Goal: Information Seeking & Learning: Compare options

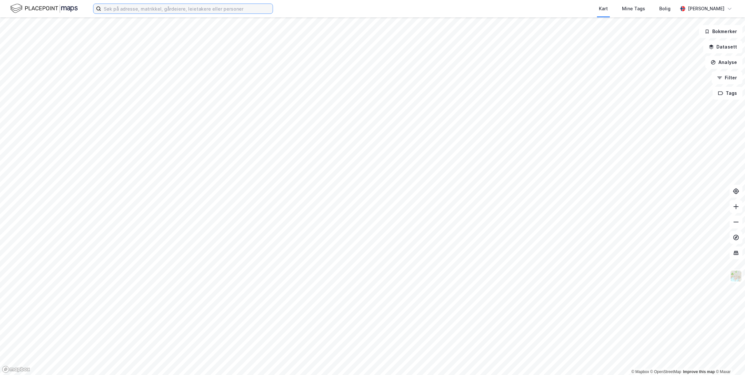
click at [141, 7] on input at bounding box center [186, 9] width 171 height 10
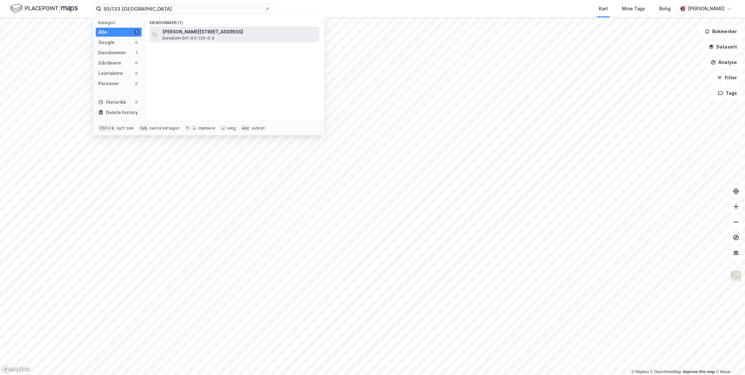
click at [204, 31] on span "[PERSON_NAME][STREET_ADDRESS]" at bounding box center [239, 32] width 154 height 8
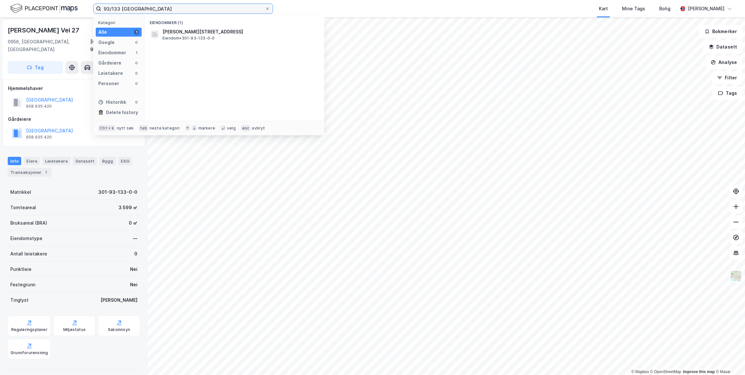
drag, startPoint x: 119, startPoint y: 9, endPoint x: 96, endPoint y: 7, distance: 22.9
click at [96, 7] on label "93/133 [GEOGRAPHIC_DATA]" at bounding box center [183, 9] width 180 height 10
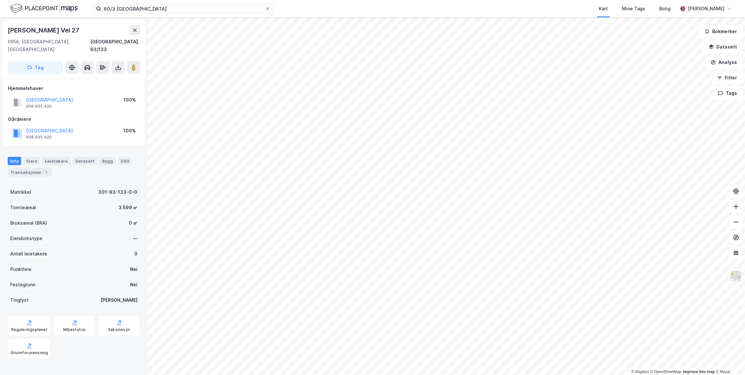
drag, startPoint x: 85, startPoint y: 6, endPoint x: 140, endPoint y: 25, distance: 57.3
drag, startPoint x: 140, startPoint y: 25, endPoint x: 136, endPoint y: 9, distance: 16.4
click at [136, 9] on input "60/3 [GEOGRAPHIC_DATA]" at bounding box center [183, 9] width 164 height 10
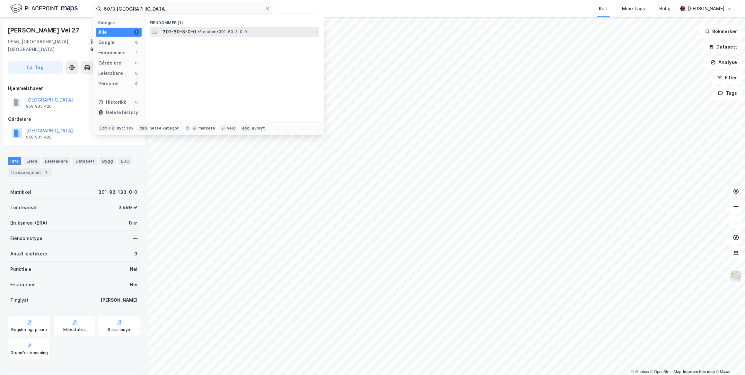
click at [184, 31] on span "301-60-3-0-0" at bounding box center [179, 32] width 34 height 8
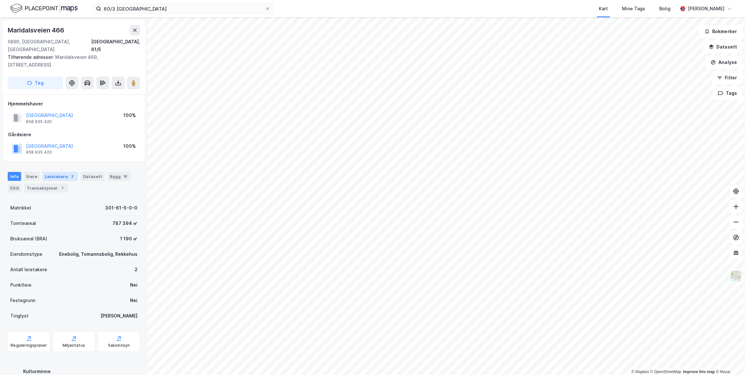
click at [52, 172] on div "Leietakere 2" at bounding box center [60, 176] width 36 height 9
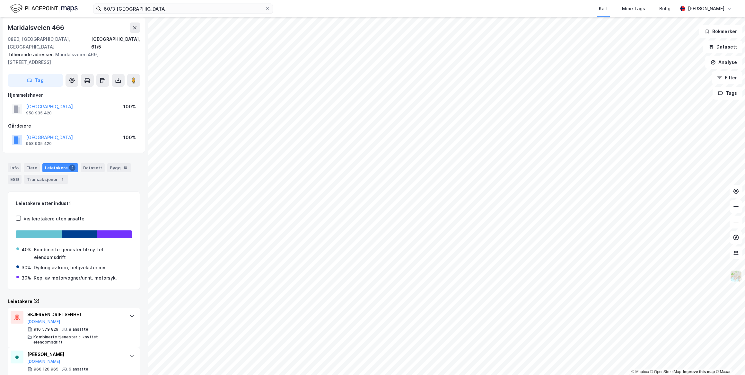
scroll to position [13, 0]
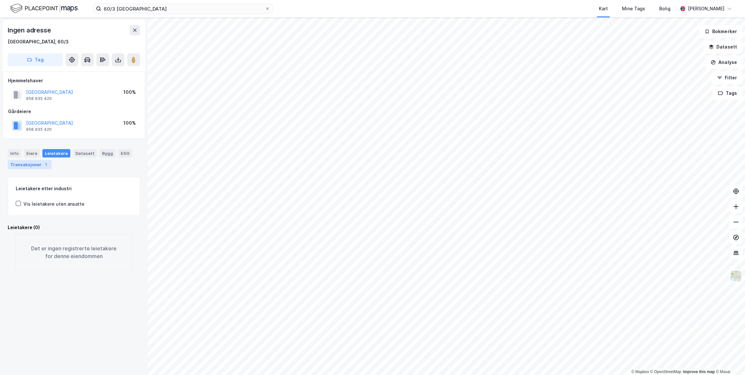
click at [40, 167] on div "Transaksjoner 1" at bounding box center [30, 164] width 44 height 9
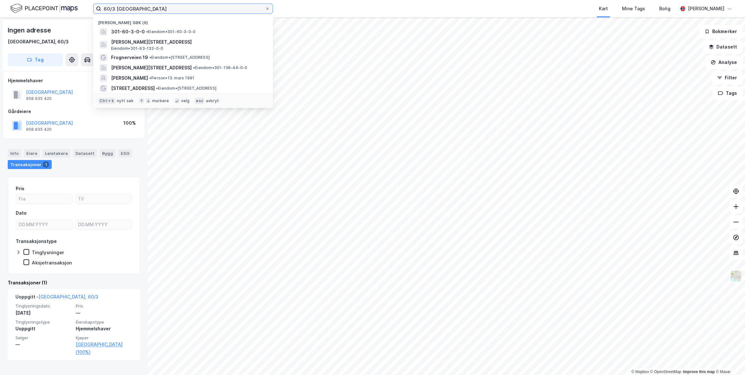
drag, startPoint x: 114, startPoint y: 7, endPoint x: 81, endPoint y: 8, distance: 33.1
click at [82, 9] on div "60/3 oslo Nylige søk (6) 301-60-3-0-0 • Eiendom • 301-60-3-0-0 Kristian [STREET…" at bounding box center [372, 8] width 745 height 17
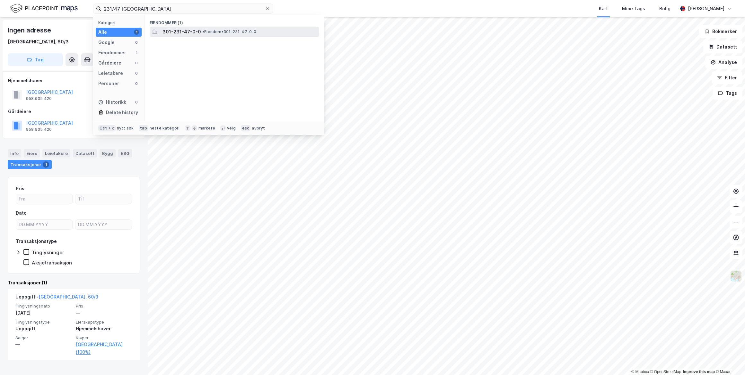
click at [169, 30] on span "301-231-47-0-0" at bounding box center [181, 32] width 39 height 8
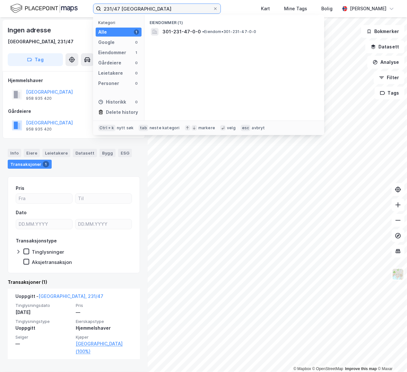
drag, startPoint x: 120, startPoint y: 9, endPoint x: 86, endPoint y: 5, distance: 33.6
click at [87, 9] on div "231/47 oslo Kategori Alle 1 Google 0 Eiendommer 1 Gårdeiere 0 Leietakere 0 Pers…" at bounding box center [203, 8] width 407 height 17
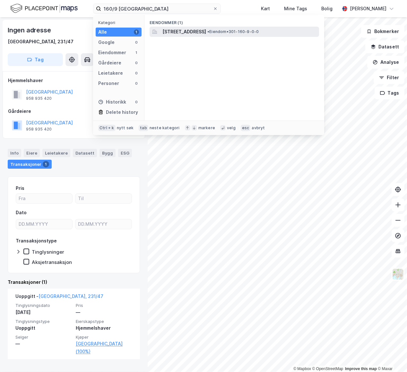
click at [202, 28] on span "[STREET_ADDRESS]" at bounding box center [184, 32] width 44 height 8
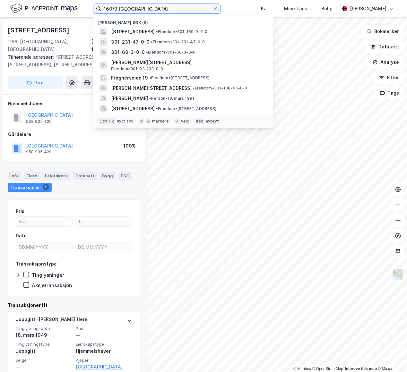
drag, startPoint x: 117, startPoint y: 9, endPoint x: 67, endPoint y: 5, distance: 49.9
click at [67, 5] on div "160/9 oslo Nylige søk (8) [STREET_ADDRESS] • Eiendom • 301-160-9-0-0 301-231-47…" at bounding box center [203, 8] width 407 height 17
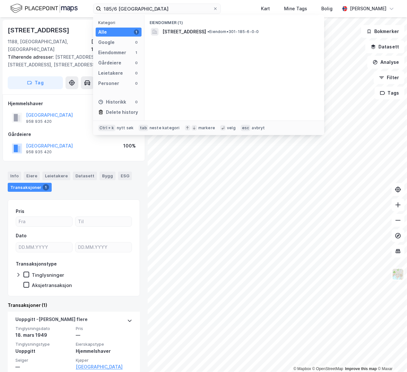
click at [177, 26] on div "Eiendommer (1)" at bounding box center [234, 21] width 180 height 12
click at [179, 29] on span "[STREET_ADDRESS]" at bounding box center [184, 32] width 44 height 8
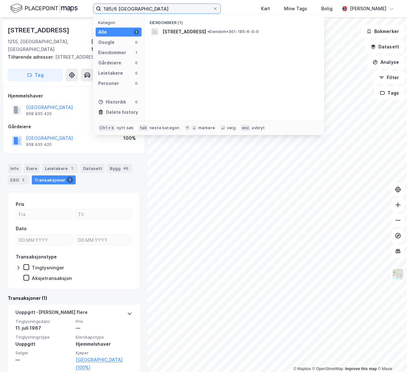
drag, startPoint x: 117, startPoint y: 9, endPoint x: 82, endPoint y: 7, distance: 35.0
click at [82, 7] on div "185/6 oslo Kategori Alle 1 Google 0 Eiendommer 1 Gårdeiere 0 Leietakere 0 Perso…" at bounding box center [203, 8] width 407 height 17
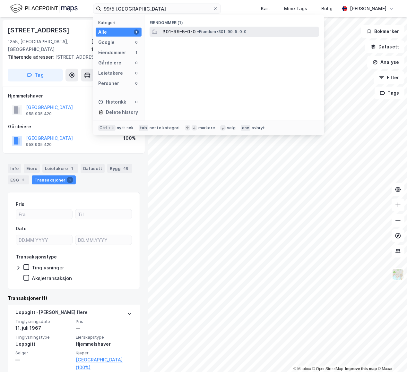
click at [234, 27] on div "301-99-5-0-0 • Eiendom • 301-99-5-0-0" at bounding box center [234, 32] width 169 height 10
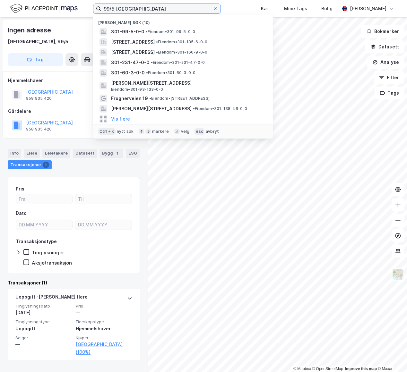
drag, startPoint x: 113, startPoint y: 8, endPoint x: 77, endPoint y: 7, distance: 35.6
click at [78, 7] on div "99/5 oslo Nylige søk (10) 301-99-5-0-0 • Eiendom • 301-99-5-0-0 [STREET_ADDRESS…" at bounding box center [203, 8] width 407 height 17
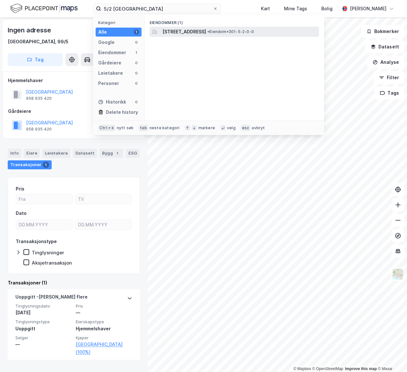
click at [206, 33] on span "[STREET_ADDRESS]" at bounding box center [184, 32] width 44 height 8
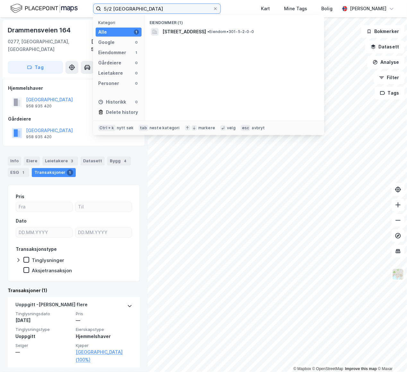
drag, startPoint x: 110, startPoint y: 8, endPoint x: 80, endPoint y: 7, distance: 29.9
click at [80, 7] on div "5/2 oslo Kategori Alle 1 Google 0 Eiendommer 1 Gårdeiere 0 Leietakere 0 Persone…" at bounding box center [203, 8] width 407 height 17
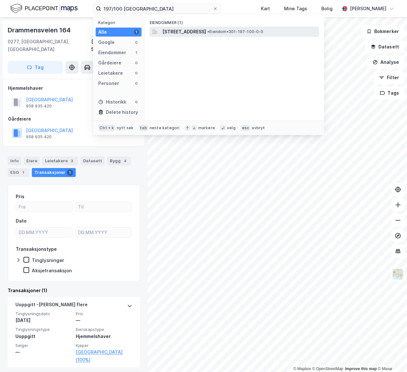
click at [209, 32] on span "•" at bounding box center [208, 31] width 2 height 5
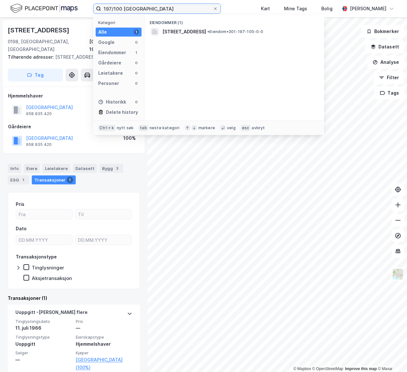
drag, startPoint x: 121, startPoint y: 8, endPoint x: 25, endPoint y: 7, distance: 95.7
click at [25, 7] on div "197/100 oslo Kategori Alle 1 Google 0 Eiendommer 1 Gårdeiere 0 Leietakere 0 Per…" at bounding box center [203, 8] width 407 height 17
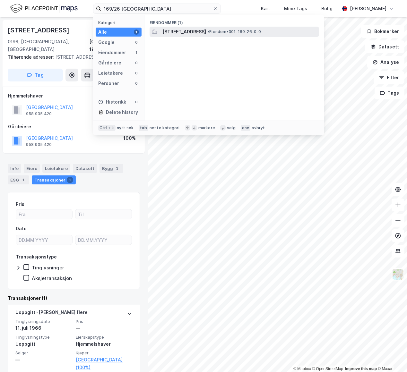
click at [250, 31] on span "• Eiendom • 301-169-26-0-0" at bounding box center [234, 31] width 54 height 5
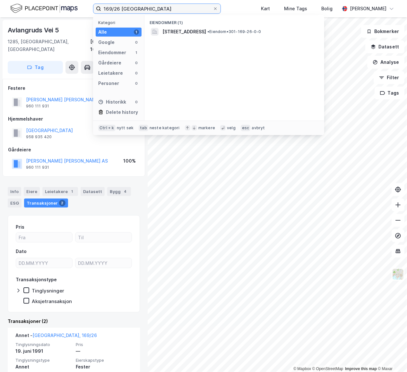
drag, startPoint x: 119, startPoint y: 11, endPoint x: 55, endPoint y: 14, distance: 64.9
click at [55, 14] on div "169/26 oslo Kategori Alle 1 Google 0 Eiendommer 1 Gårdeiere 0 Leietakere 0 Pers…" at bounding box center [203, 8] width 407 height 17
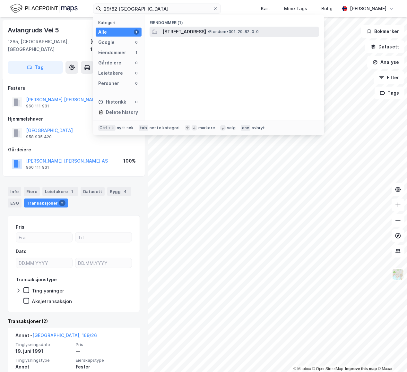
click at [201, 35] on div "[STREET_ADDRESS] • Eiendom • 301-29-82-0-0" at bounding box center [234, 32] width 169 height 10
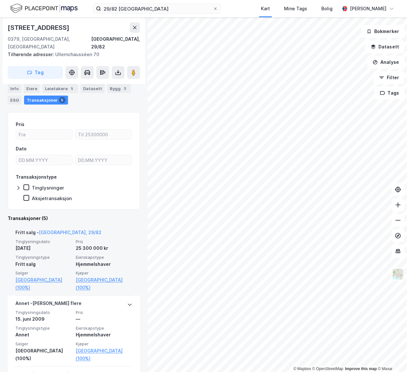
scroll to position [87, 0]
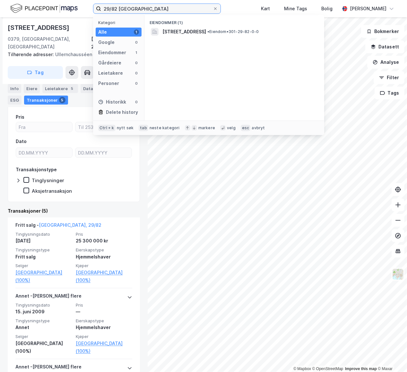
drag, startPoint x: 117, startPoint y: 9, endPoint x: 74, endPoint y: 13, distance: 43.2
click at [76, 15] on div "29/82 oslo Kategori Alle 1 Google 0 Eiendommer 1 Gårdeiere 0 Leietakere 0 Perso…" at bounding box center [203, 8] width 407 height 17
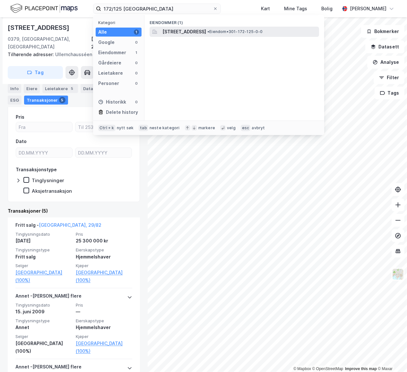
click at [254, 36] on div "[STREET_ADDRESS] • Eiendom • 301-172-125-0-0" at bounding box center [234, 32] width 169 height 10
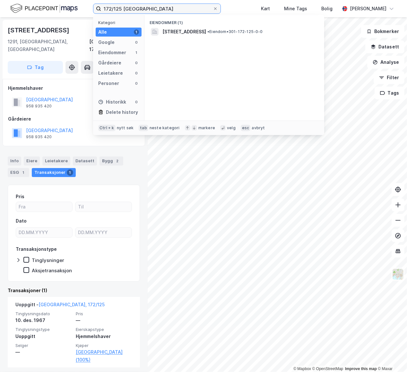
drag, startPoint x: 121, startPoint y: 10, endPoint x: 57, endPoint y: -1, distance: 64.8
click at [57, 0] on html "172/125 oslo Kategori Alle 1 Google 0 Eiendommer 1 Gårdeiere 0 Leietakere 0 Per…" at bounding box center [203, 186] width 407 height 372
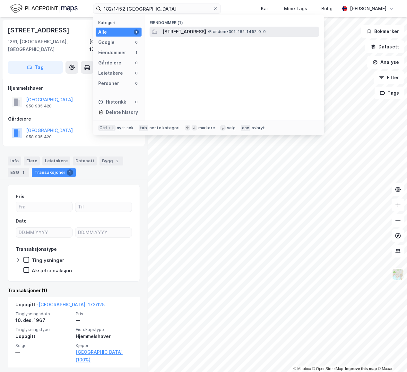
click at [263, 30] on span "• Eiendom • 301-182-1452-0-0" at bounding box center [236, 31] width 58 height 5
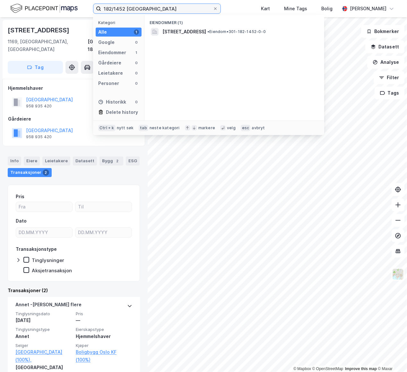
drag, startPoint x: 124, startPoint y: 8, endPoint x: 34, endPoint y: 5, distance: 89.3
click at [35, 7] on div "182/1452 [GEOGRAPHIC_DATA] Kategori Alle 1 Google 0 Eiendommer 1 Gårdeiere 0 Le…" at bounding box center [203, 8] width 407 height 17
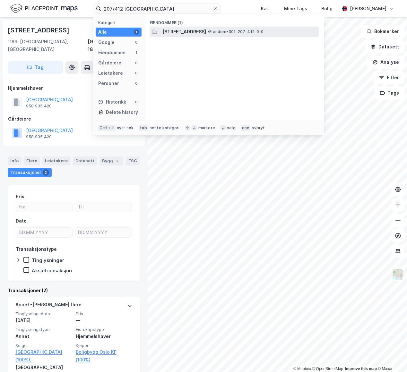
click at [209, 29] on span "•" at bounding box center [208, 31] width 2 height 5
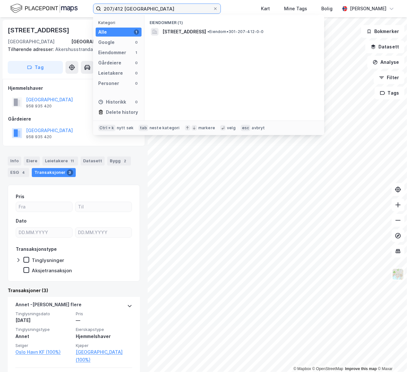
drag, startPoint x: 122, startPoint y: 9, endPoint x: 36, endPoint y: 4, distance: 86.5
click at [36, 4] on div "207/412 oslo Kategori Alle 1 Google 0 Eiendommer 1 Gårdeiere 0 Leietakere 0 Per…" at bounding box center [203, 8] width 407 height 17
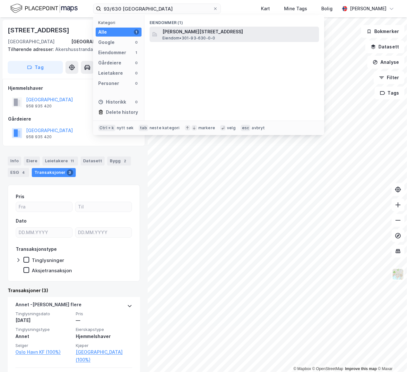
click at [256, 38] on div "[PERSON_NAME][STREET_ADDRESS] Eiendom • 301-93-630-0-0" at bounding box center [239, 34] width 155 height 13
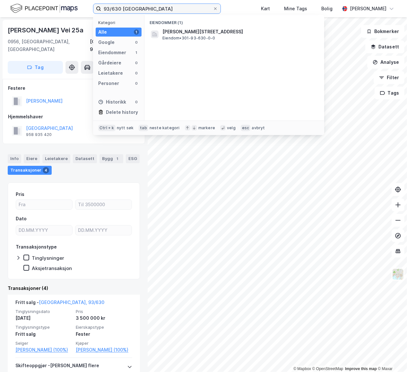
drag, startPoint x: 120, startPoint y: 8, endPoint x: 58, endPoint y: 6, distance: 61.7
click at [59, 8] on div "93/630 oslo Kategori Alle 1 Google 0 Eiendommer 1 Gårdeiere 0 Leietakere 0 Pers…" at bounding box center [203, 8] width 407 height 17
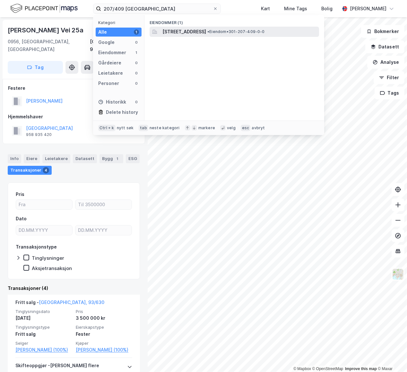
click at [206, 30] on span "[STREET_ADDRESS]" at bounding box center [184, 32] width 44 height 8
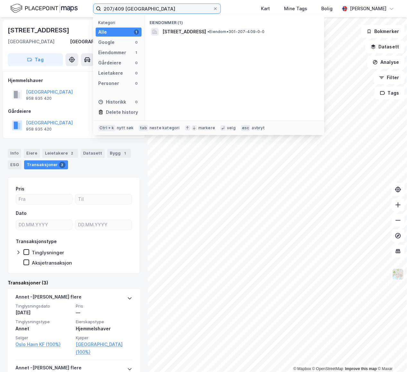
drag, startPoint x: 122, startPoint y: 9, endPoint x: 82, endPoint y: 9, distance: 39.8
click at [82, 9] on div "207/409 oslo Kategori Alle 1 Google 0 Eiendommer 1 Gårdeiere 0 Leietakere 0 Per…" at bounding box center [203, 8] width 407 height 17
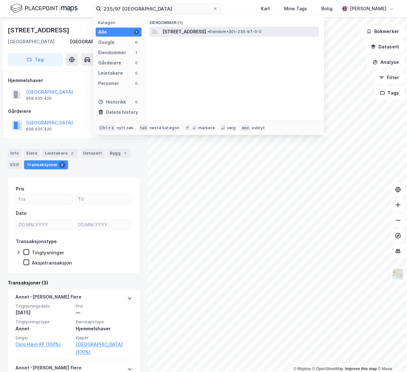
click at [206, 32] on span "[STREET_ADDRESS]" at bounding box center [184, 32] width 44 height 8
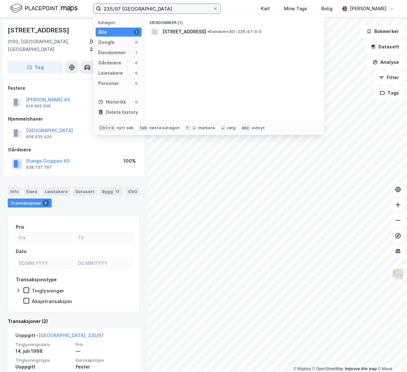
drag, startPoint x: 121, startPoint y: 8, endPoint x: 84, endPoint y: 6, distance: 36.6
click at [84, 6] on div "235/97 oslo Kategori Alle 1 Google 0 Eiendommer 1 Gårdeiere 0 Leietakere 0 Pers…" at bounding box center [203, 8] width 407 height 17
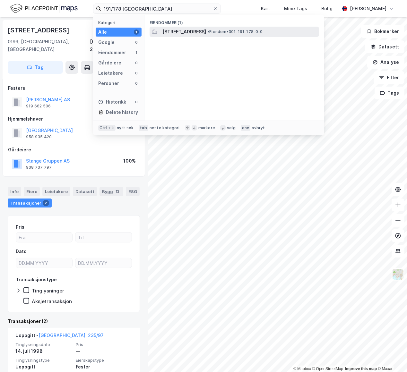
click at [206, 35] on span "[STREET_ADDRESS]" at bounding box center [184, 32] width 44 height 8
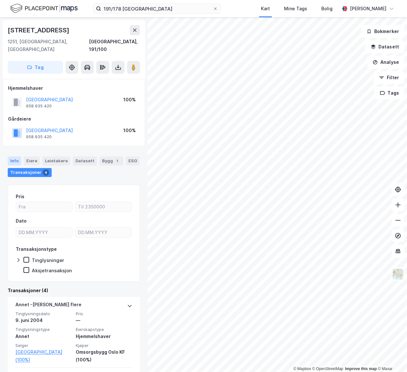
click at [19, 157] on div "Info" at bounding box center [14, 161] width 13 height 9
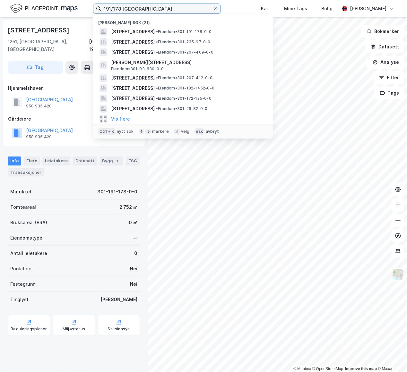
drag, startPoint x: 121, startPoint y: 8, endPoint x: 66, endPoint y: 4, distance: 54.7
click at [66, 4] on div "191/178 oslo Nylige søk (21) [STREET_ADDRESS] • Eiendom • 301-191-178-0-0 [STRE…" at bounding box center [203, 8] width 407 height 17
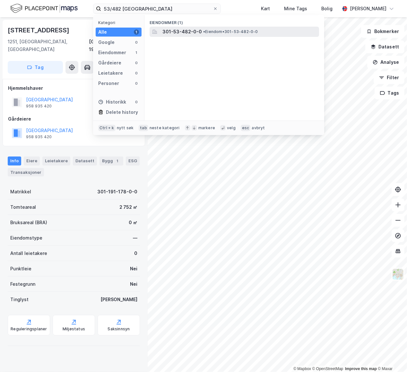
click at [205, 32] on span "• Eiendom • 301-53-482-0-0" at bounding box center [230, 31] width 55 height 5
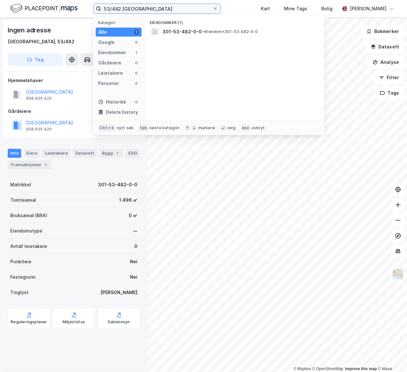
drag, startPoint x: 120, startPoint y: 9, endPoint x: 73, endPoint y: 9, distance: 47.2
click at [73, 9] on div "53/482 oslo Kategori Alle 1 Google 0 Eiendommer 1 Gårdeiere 0 Leietakere 0 Pers…" at bounding box center [203, 8] width 407 height 17
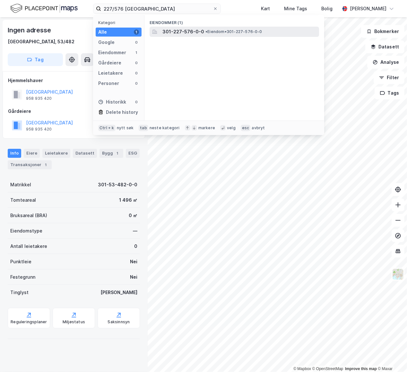
click at [172, 29] on span "301-227-576-0-0" at bounding box center [183, 32] width 42 height 8
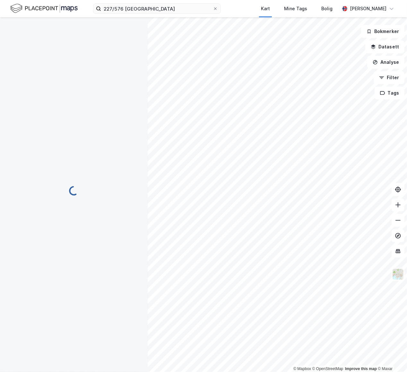
scroll to position [41, 0]
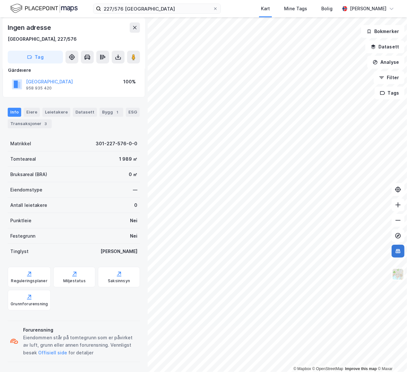
click at [397, 254] on icon at bounding box center [398, 251] width 6 height 6
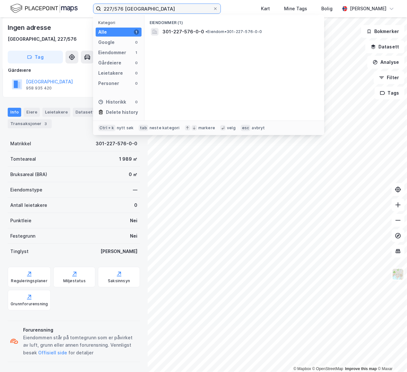
drag, startPoint x: 122, startPoint y: 8, endPoint x: 30, endPoint y: 8, distance: 92.8
click at [30, 8] on div "227/576 oslo Kategori Alle 1 Google 0 Eiendommer 1 Gårdeiere 0 Leietakere 0 Per…" at bounding box center [203, 8] width 407 height 17
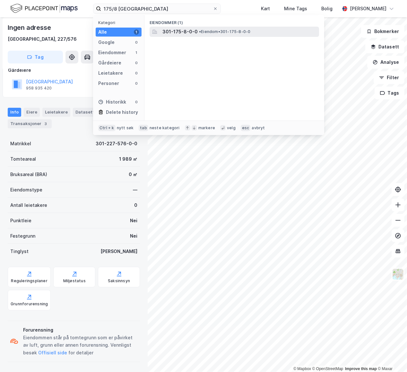
click at [180, 30] on span "301-175-8-0-0" at bounding box center [179, 32] width 35 height 8
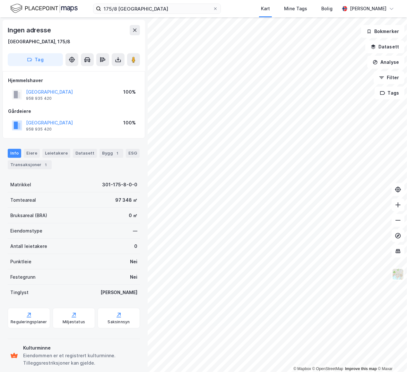
scroll to position [10, 0]
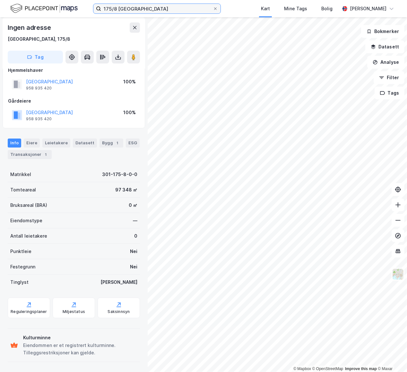
click at [114, 6] on input "175/8 [GEOGRAPHIC_DATA]" at bounding box center [157, 9] width 112 height 10
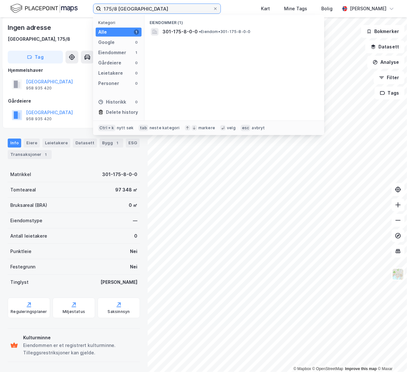
drag, startPoint x: 116, startPoint y: 8, endPoint x: 70, endPoint y: 3, distance: 45.6
click at [74, 5] on div "175/8 oslo Kategori Alle 1 Google 0 Eiendommer 1 Gårdeiere 0 Leietakere 0 Perso…" at bounding box center [203, 8] width 407 height 17
click at [203, 34] on span "• Eiendom • 301-177-1-0-0" at bounding box center [223, 31] width 51 height 5
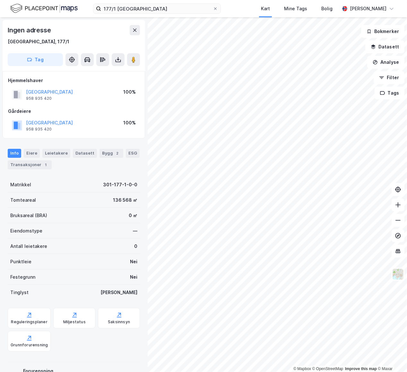
scroll to position [10, 0]
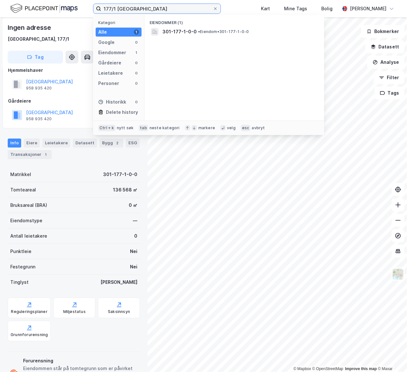
drag, startPoint x: 116, startPoint y: 8, endPoint x: 89, endPoint y: 10, distance: 27.1
click at [89, 10] on div "177/1 oslo Kategori Alle 1 Google 0 Eiendommer 1 Gårdeiere 0 Leietakere 0 Perso…" at bounding box center [203, 8] width 407 height 17
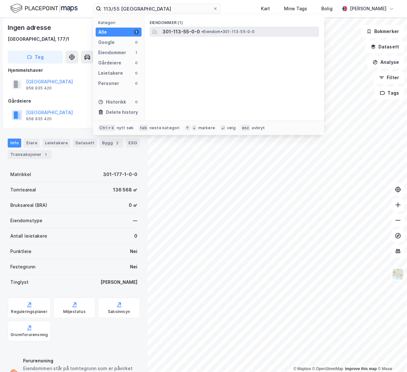
click at [201, 30] on span "•" at bounding box center [202, 31] width 2 height 5
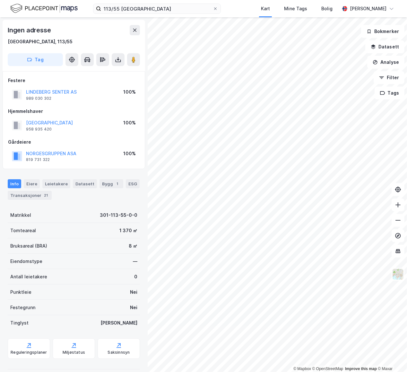
scroll to position [7, 0]
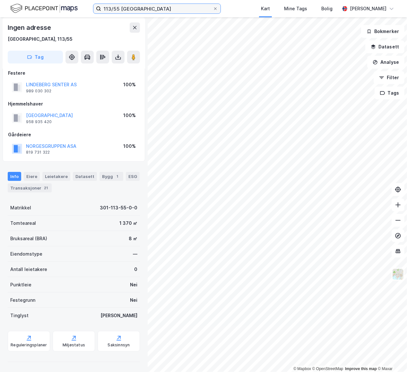
click at [119, 12] on input "113/55 [GEOGRAPHIC_DATA]" at bounding box center [157, 9] width 112 height 10
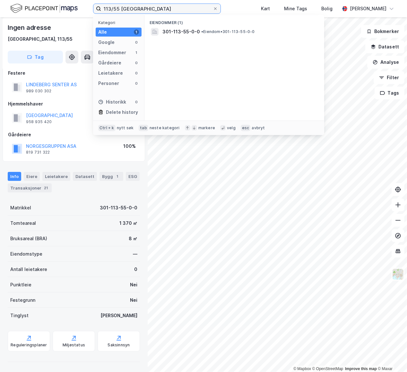
drag, startPoint x: 119, startPoint y: 9, endPoint x: 90, endPoint y: 10, distance: 29.2
click at [91, 9] on div "113/55 oslo Kategori Alle 1 Google 0 Eiendommer 1 Gårdeiere 0 Leietakere 0 Pers…" at bounding box center [203, 8] width 407 height 17
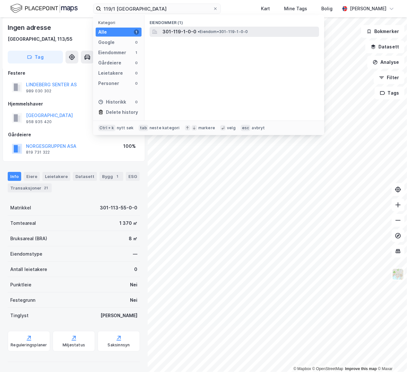
click at [192, 31] on span "301-119-1-0-0" at bounding box center [179, 32] width 34 height 8
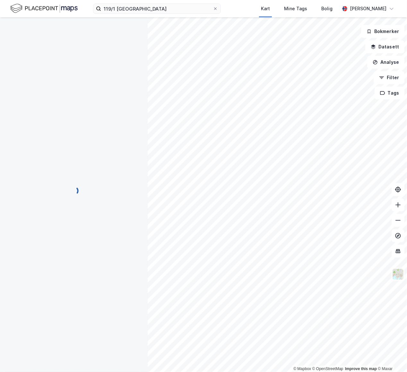
scroll to position [7, 0]
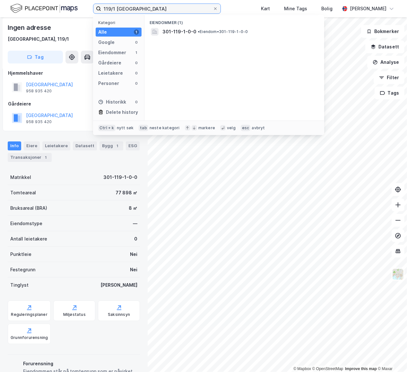
drag, startPoint x: 115, startPoint y: 8, endPoint x: 55, endPoint y: 7, distance: 60.0
click at [55, 7] on div "119/1 oslo Kategori Alle 1 Google 0 Eiendommer 1 Gårdeiere 0 Leietakere 0 Perso…" at bounding box center [203, 8] width 407 height 17
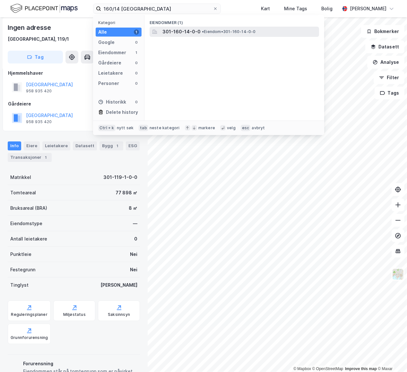
click at [171, 30] on span "301-160-14-0-0" at bounding box center [181, 32] width 38 height 8
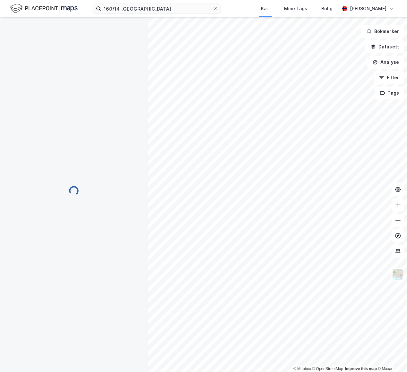
scroll to position [7, 0]
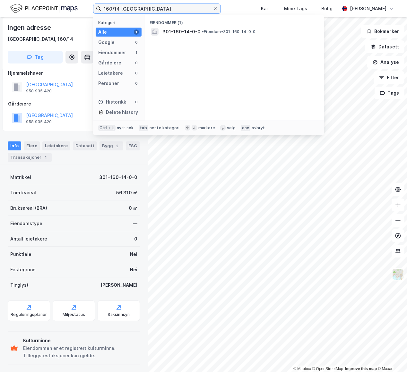
drag, startPoint x: 118, startPoint y: 9, endPoint x: 83, endPoint y: 9, distance: 35.3
click at [83, 9] on div "160/14 oslo Kategori Alle 1 Google 0 Eiendommer 1 Gårdeiere 0 Leietakere 0 Pers…" at bounding box center [203, 8] width 407 height 17
click at [231, 7] on div "65/4 oslo Kategori Alle 1 Google 0 Eiendommer 1 Gårdeiere 0 Leietakere 0 Person…" at bounding box center [203, 8] width 407 height 17
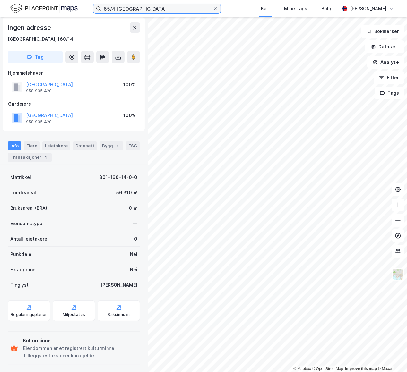
click at [149, 8] on input "65/4 [GEOGRAPHIC_DATA]" at bounding box center [157, 9] width 112 height 10
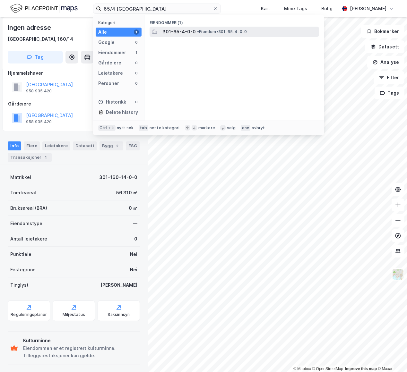
click at [163, 27] on div "301-65-4-0-0 • Eiendom • 301-65-4-0-0" at bounding box center [234, 32] width 169 height 10
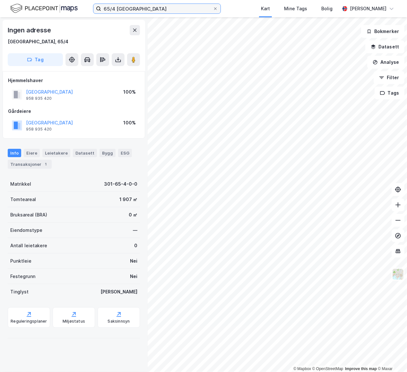
drag, startPoint x: 114, startPoint y: 9, endPoint x: 76, endPoint y: 6, distance: 37.9
click at [76, 6] on div "65/4 oslo Kart Mine Tags Bolig [PERSON_NAME]" at bounding box center [203, 8] width 407 height 17
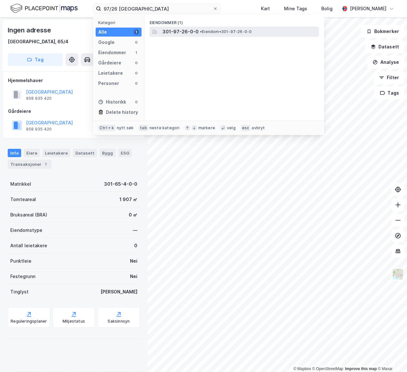
click at [171, 32] on span "301-97-26-0-0" at bounding box center [180, 32] width 36 height 8
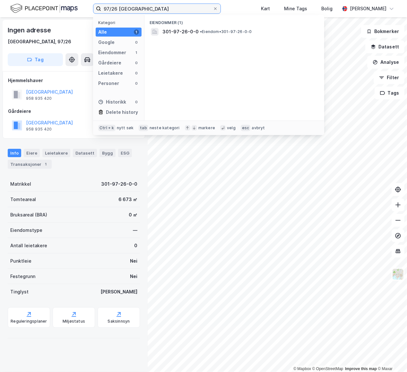
drag, startPoint x: 116, startPoint y: 12, endPoint x: 77, endPoint y: 11, distance: 38.5
click at [77, 11] on div "97/26 oslo Kategori Alle 1 Google 0 Eiendommer 1 Gårdeiere 0 Leietakere 0 Perso…" at bounding box center [203, 8] width 407 height 17
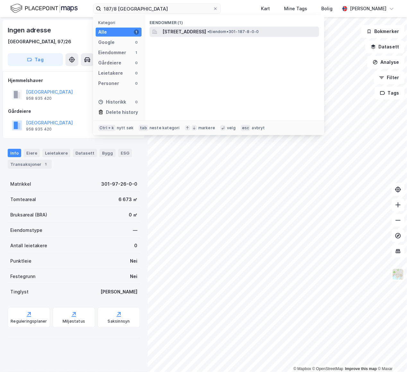
click at [206, 29] on span "[STREET_ADDRESS]" at bounding box center [184, 32] width 44 height 8
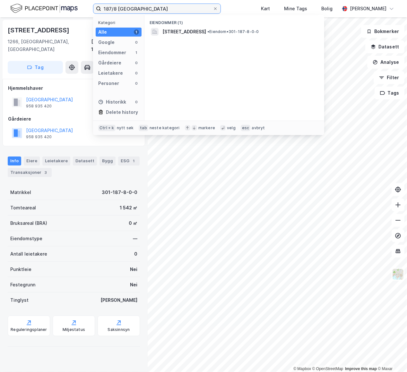
drag, startPoint x: 117, startPoint y: 9, endPoint x: 70, endPoint y: 6, distance: 46.3
click at [70, 6] on div "187/8 oslo Kategori Alle 1 Google 0 Eiendommer 1 Gårdeiere 0 Leietakere 0 Perso…" at bounding box center [203, 8] width 407 height 17
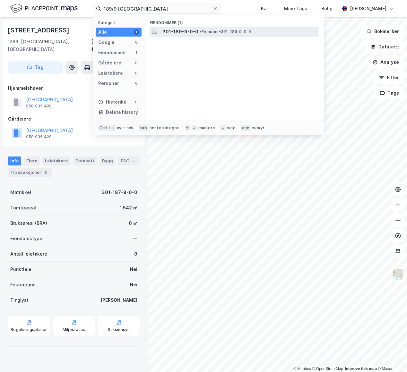
click at [221, 31] on span "• Eiendom • 301-189-9-0-0" at bounding box center [225, 31] width 51 height 5
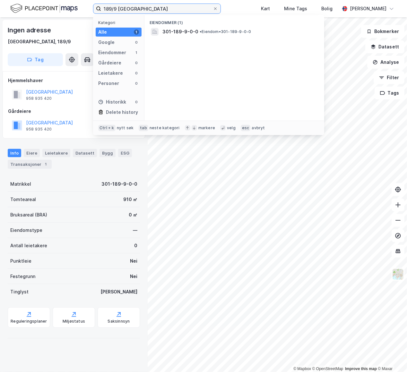
drag, startPoint x: 116, startPoint y: 8, endPoint x: 34, endPoint y: 11, distance: 81.3
click at [34, 11] on div "189/9 oslo Kategori Alle 1 Google 0 Eiendommer 1 Gårdeiere 0 Leietakere 0 Perso…" at bounding box center [203, 8] width 407 height 17
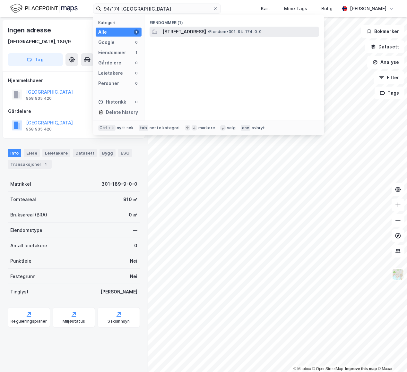
click at [197, 37] on div "[STREET_ADDRESS] • Eiendom • 301-94-174-0-0" at bounding box center [234, 32] width 169 height 10
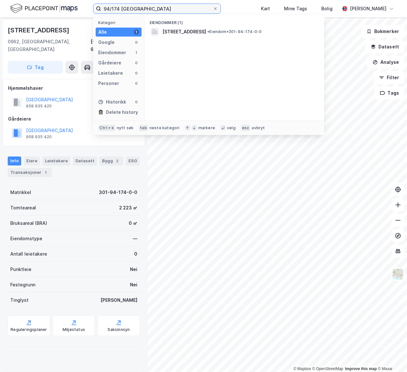
drag, startPoint x: 120, startPoint y: 9, endPoint x: 89, endPoint y: 7, distance: 31.2
click at [89, 7] on div "94/174 oslo Kategori Alle 1 Google 0 Eiendommer 1 Gårdeiere 0 Leietakere 0 Pers…" at bounding box center [203, 8] width 407 height 17
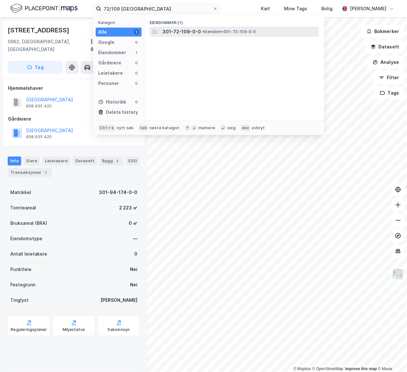
click at [167, 32] on span "301-72-109-0-0" at bounding box center [181, 32] width 39 height 8
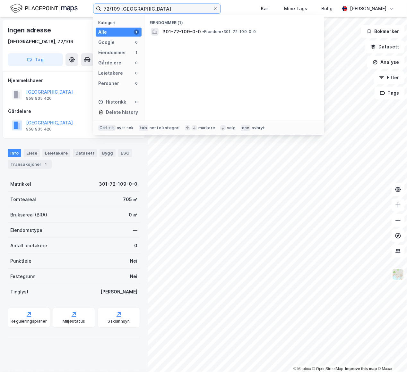
drag, startPoint x: 120, startPoint y: 8, endPoint x: 73, endPoint y: 4, distance: 47.1
click at [74, 6] on div "72/109 oslo Kategori Alle 1 Google 0 Eiendommer 1 Gårdeiere 0 Leietakere 0 Pers…" at bounding box center [203, 8] width 407 height 17
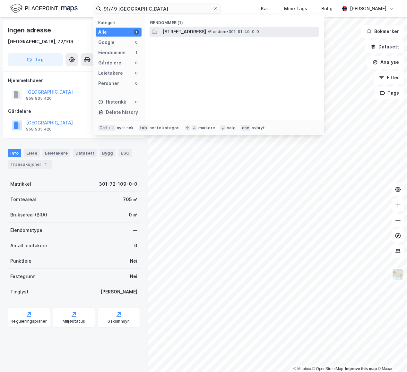
click at [195, 33] on span "[STREET_ADDRESS]" at bounding box center [184, 32] width 44 height 8
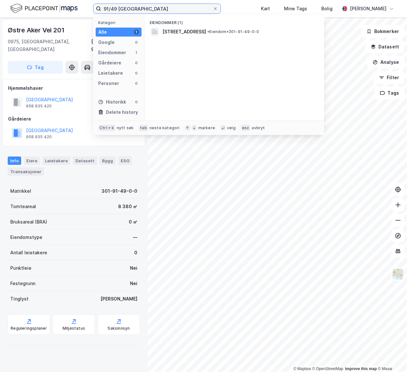
drag, startPoint x: 117, startPoint y: 8, endPoint x: 71, endPoint y: 11, distance: 45.6
click at [71, 11] on div "91/49 oslo Kategori Alle 1 Google 0 Eiendommer 1 Gårdeiere 0 Leietakere 0 Perso…" at bounding box center [203, 8] width 407 height 17
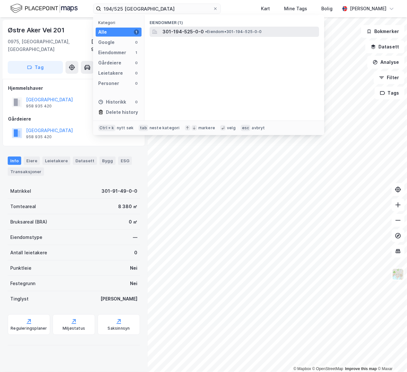
click at [192, 28] on span "301-194-525-0-0" at bounding box center [182, 32] width 41 height 8
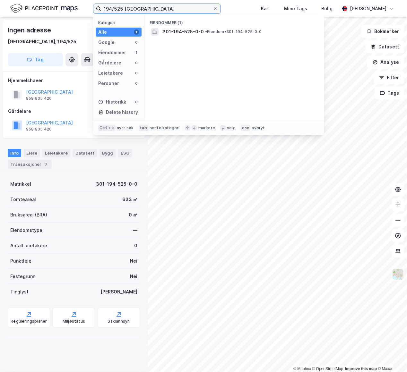
drag, startPoint x: 122, startPoint y: 7, endPoint x: 69, endPoint y: 1, distance: 53.6
click at [69, 1] on div "194/525 oslo Kategori Alle 1 Google 0 Eiendommer 1 Gårdeiere 0 Leietakere 0 Per…" at bounding box center [203, 8] width 407 height 17
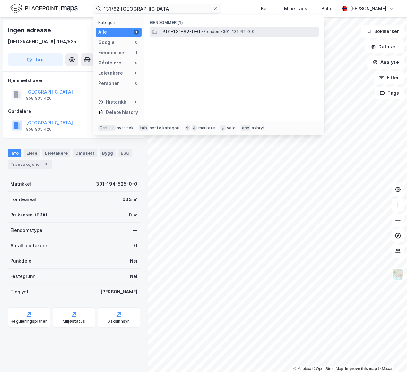
click at [196, 31] on span "301-131-62-0-0" at bounding box center [181, 32] width 38 height 8
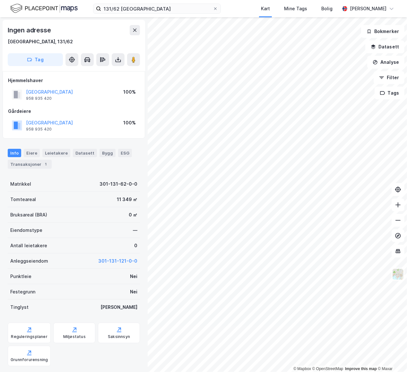
scroll to position [7, 0]
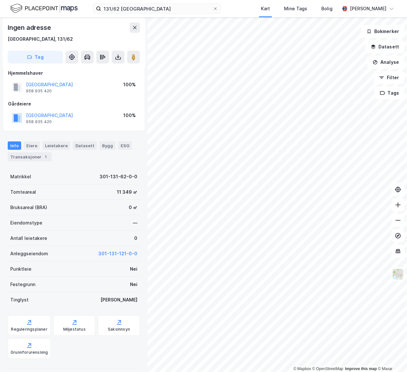
scroll to position [7, 0]
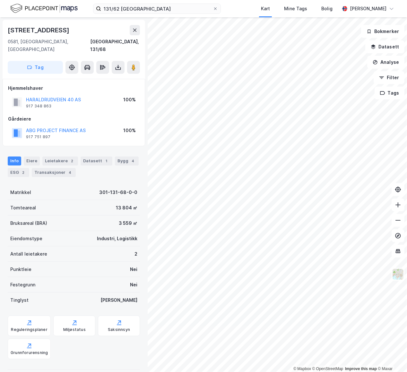
scroll to position [7, 0]
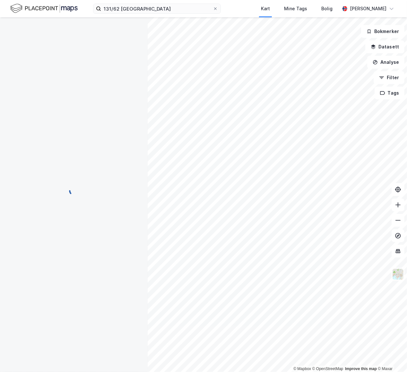
scroll to position [7, 0]
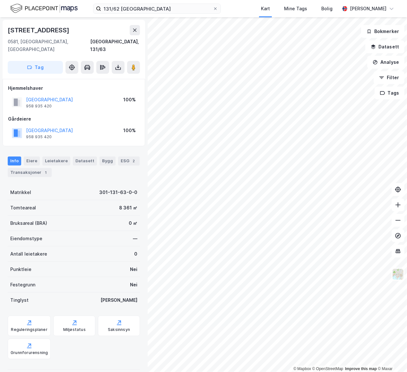
scroll to position [7, 0]
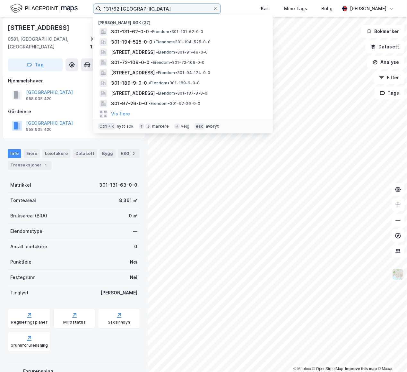
drag, startPoint x: 119, startPoint y: 7, endPoint x: 28, endPoint y: 5, distance: 90.5
click at [28, 5] on div "131/62 oslo Nylige søk [PHONE_NUMBER] • Eiendom • 301-131-62-0-0 301-194-525-0-…" at bounding box center [203, 8] width 407 height 17
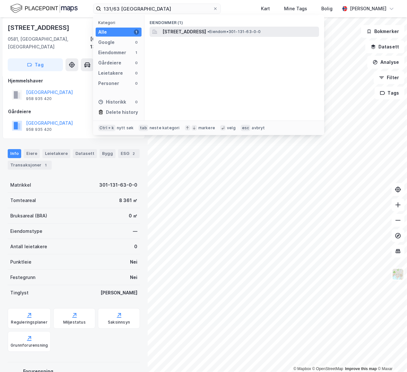
click at [191, 30] on span "[STREET_ADDRESS]" at bounding box center [184, 32] width 44 height 8
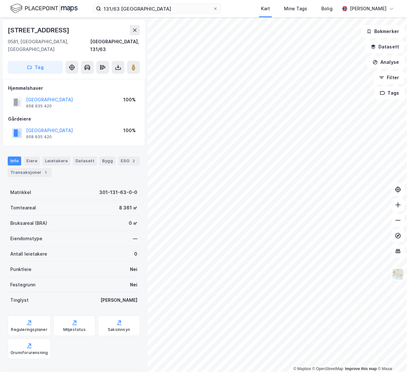
scroll to position [7, 0]
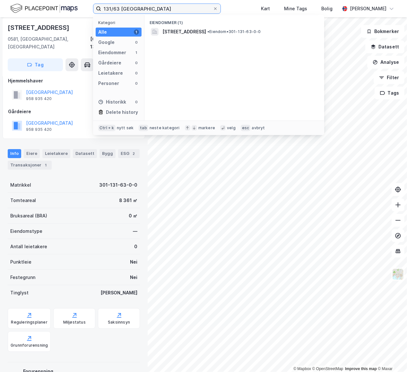
click at [119, 9] on input "131/63 [GEOGRAPHIC_DATA]" at bounding box center [157, 9] width 112 height 10
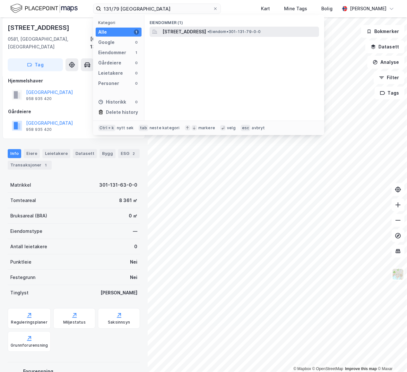
click at [202, 32] on span "[STREET_ADDRESS]" at bounding box center [184, 32] width 44 height 8
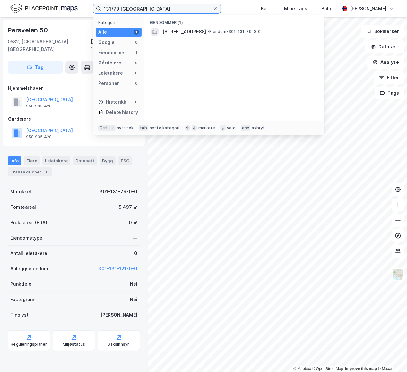
drag, startPoint x: 117, startPoint y: 8, endPoint x: 91, endPoint y: 10, distance: 26.1
click at [86, 11] on div "131/79 oslo Kategori Alle 1 Google 0 Eiendommer 1 Gårdeiere 0 Leietakere 0 Pers…" at bounding box center [203, 8] width 407 height 17
drag, startPoint x: 118, startPoint y: 9, endPoint x: 98, endPoint y: 11, distance: 20.0
click at [98, 11] on label "131/79 [GEOGRAPHIC_DATA]" at bounding box center [157, 9] width 128 height 10
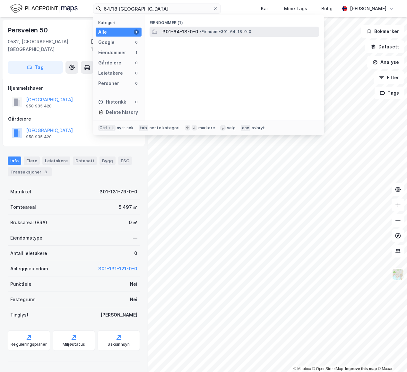
click at [171, 35] on span "301-64-18-0-0" at bounding box center [180, 32] width 36 height 8
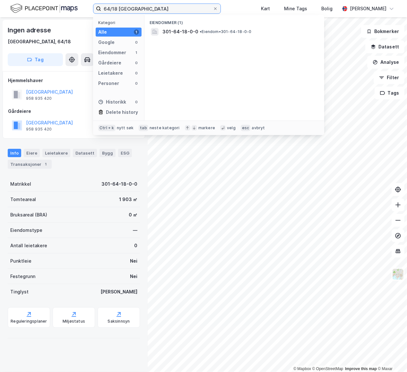
drag, startPoint x: 116, startPoint y: 8, endPoint x: 73, endPoint y: 12, distance: 43.1
click at [73, 12] on div "64/18 oslo Kategori Alle 1 Google 0 Eiendommer 1 Gårdeiere 0 Leietakere 0 Perso…" at bounding box center [203, 8] width 407 height 17
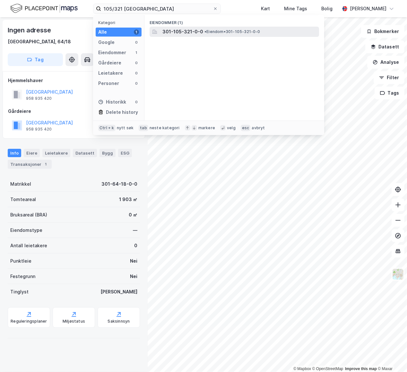
click at [226, 35] on div "301-105-321-0-0 • Eiendom • 301-105-321-0-0" at bounding box center [239, 32] width 155 height 8
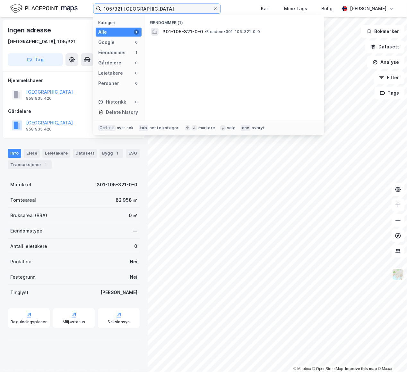
drag, startPoint x: 122, startPoint y: 9, endPoint x: 85, endPoint y: 10, distance: 36.6
click at [85, 10] on div "105/321 oslo Kategori Alle 1 Google 0 Eiendommer 1 Gårdeiere 0 Leietakere 0 Per…" at bounding box center [203, 8] width 407 height 17
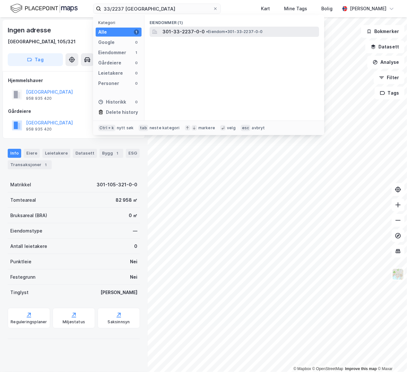
click at [249, 30] on span "• Eiendom • 301-33-2237-0-0" at bounding box center [234, 31] width 57 height 5
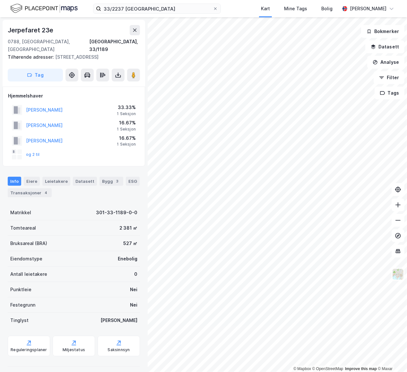
scroll to position [7, 0]
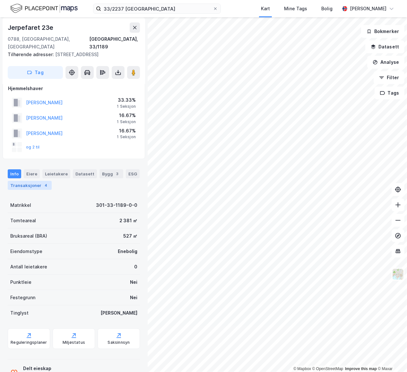
click at [35, 181] on div "Transaksjoner 4" at bounding box center [30, 185] width 44 height 9
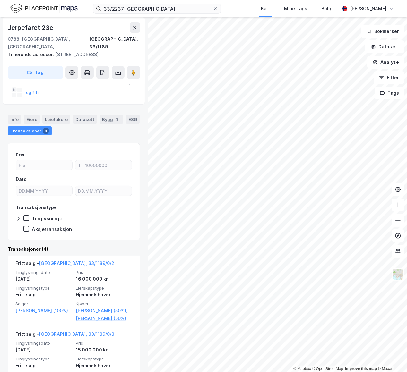
scroll to position [146, 0]
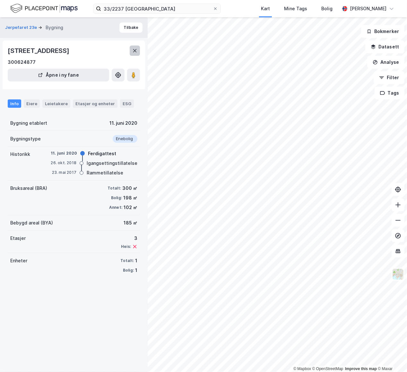
click at [133, 52] on icon at bounding box center [134, 50] width 5 height 5
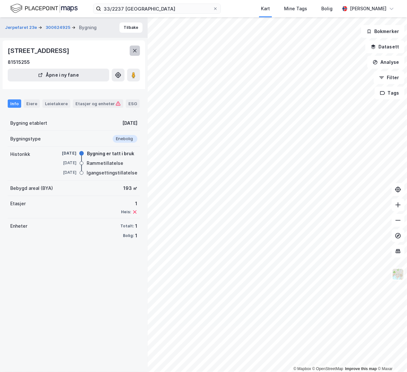
click at [137, 50] on icon at bounding box center [134, 50] width 5 height 5
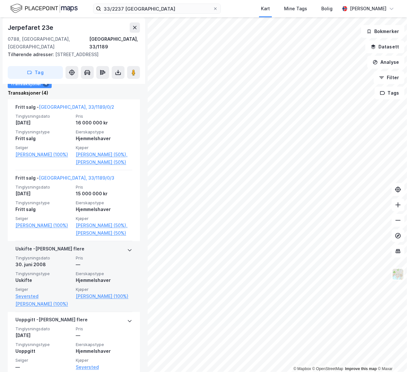
scroll to position [236, 0]
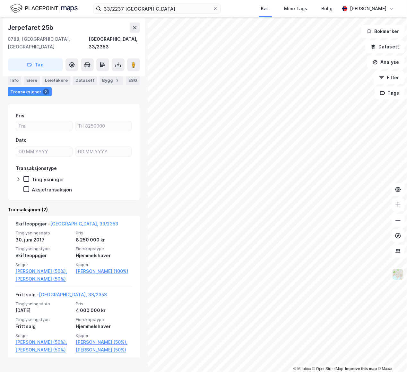
scroll to position [48, 0]
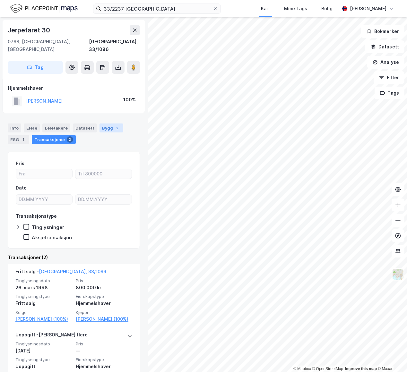
click at [100, 124] on div "Bygg 2" at bounding box center [112, 128] width 24 height 9
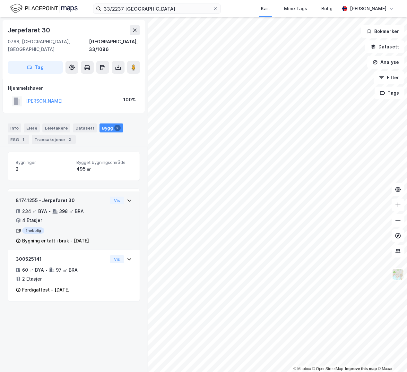
click at [127, 198] on icon at bounding box center [129, 200] width 5 height 5
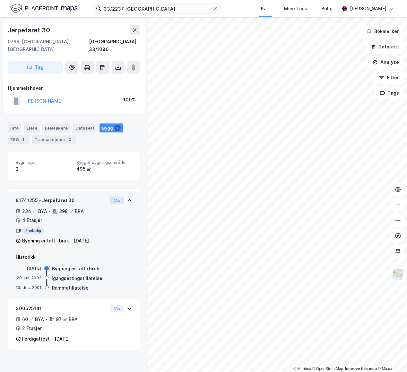
click at [117, 197] on button "Vis" at bounding box center [117, 201] width 14 height 8
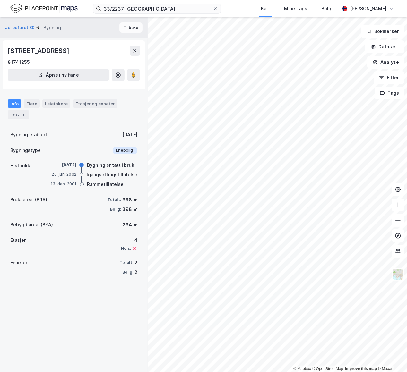
click at [132, 29] on button "Tilbake" at bounding box center [130, 27] width 23 height 10
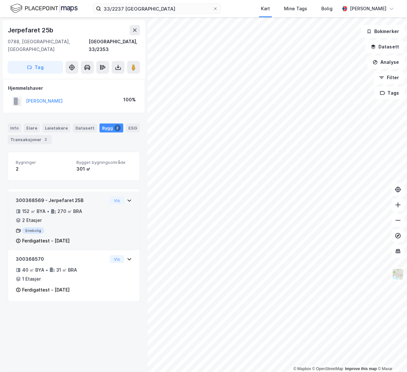
click at [128, 192] on div "300368569 - Jerpefaret 25B 152 ㎡ BYA • 270 ㎡ BRA • 2 Etasjer Enebolig Ferdigatt…" at bounding box center [74, 221] width 132 height 59
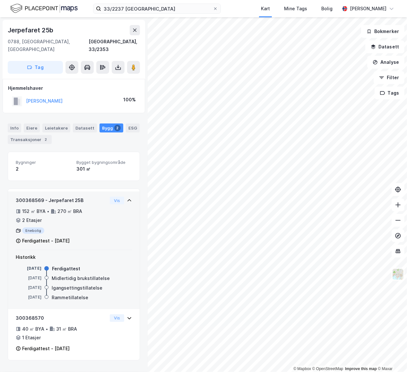
click at [128, 192] on div "300368569 - Jerpefaret 25B 152 ㎡ BYA • 270 ㎡ BRA • 2 Etasjer Enebolig Ferdigatt…" at bounding box center [74, 221] width 132 height 59
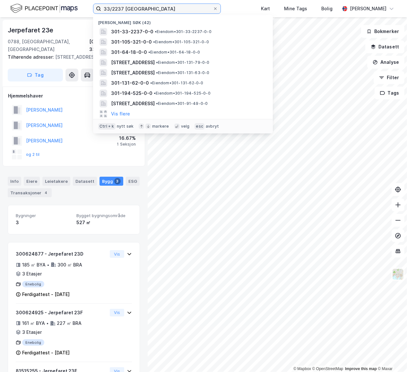
drag, startPoint x: 123, startPoint y: 6, endPoint x: -6, endPoint y: 3, distance: 129.1
click at [0, 3] on html "33/2237 oslo Nylige søk [PHONE_NUMBER] • Eiendom • 301-33-2237-0-0 301-105-321-…" at bounding box center [203, 186] width 407 height 372
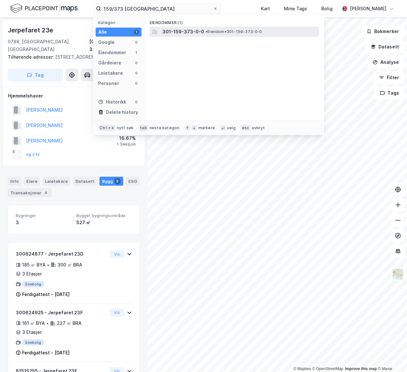
click at [166, 33] on span "301-159-373-0-0" at bounding box center [183, 32] width 42 height 8
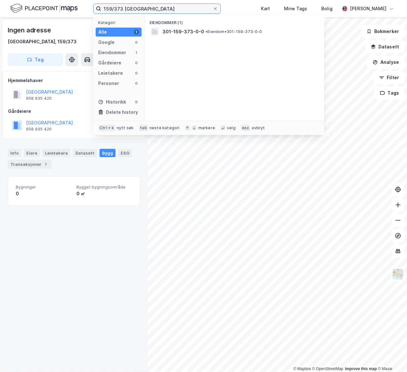
drag, startPoint x: 122, startPoint y: 8, endPoint x: 19, endPoint y: 4, distance: 103.4
click at [19, 5] on div "159/373 oslo Kategori Alle 1 Google 0 Eiendommer 1 Gårdeiere 0 Leietakere 0 Per…" at bounding box center [203, 8] width 407 height 17
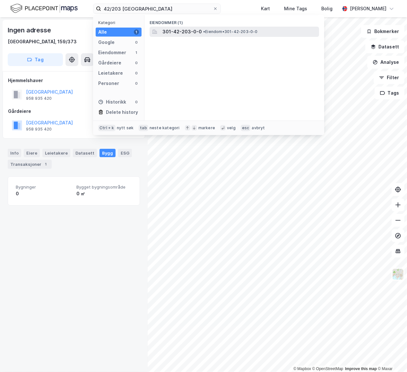
click at [227, 31] on span "• Eiendom • 301-42-203-0-0" at bounding box center [230, 31] width 55 height 5
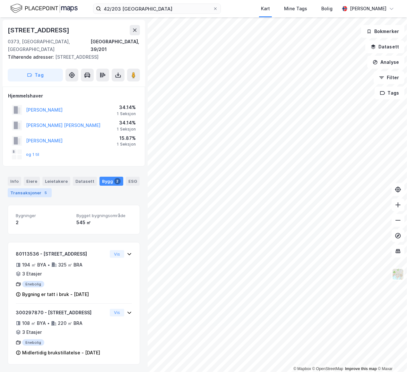
click at [32, 188] on div "Transaksjoner 5" at bounding box center [30, 192] width 44 height 9
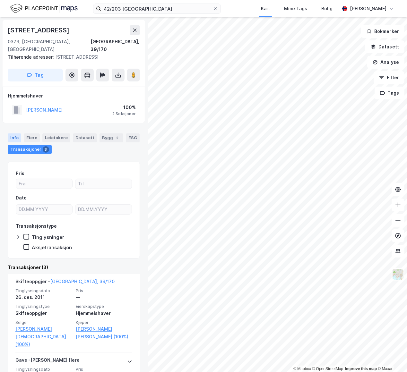
click at [14, 134] on div "Info" at bounding box center [14, 138] width 13 height 9
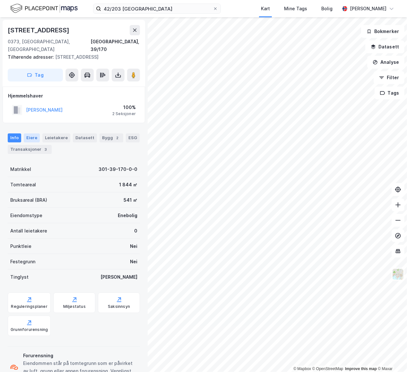
click at [34, 134] on div "Eiere" at bounding box center [32, 138] width 16 height 9
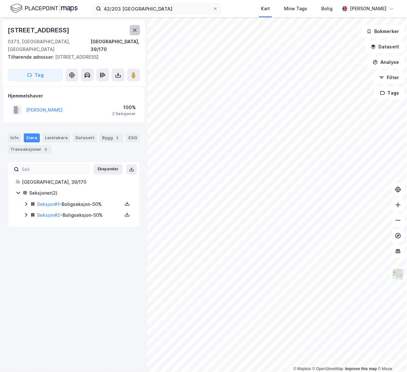
click at [135, 31] on icon at bounding box center [134, 30] width 5 height 5
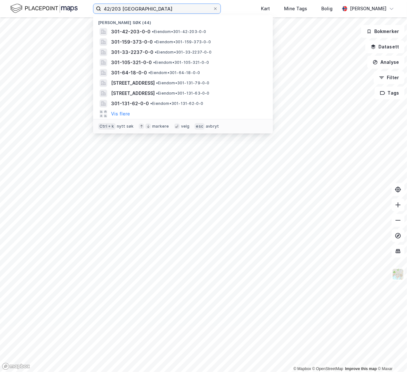
drag, startPoint x: 121, startPoint y: 9, endPoint x: 76, endPoint y: 9, distance: 45.3
click at [76, 9] on div "42/203 oslo Nylige søk [PHONE_NUMBER] • Eiendom • 301-42-203-0-0 301-159-373-0-…" at bounding box center [203, 8] width 407 height 17
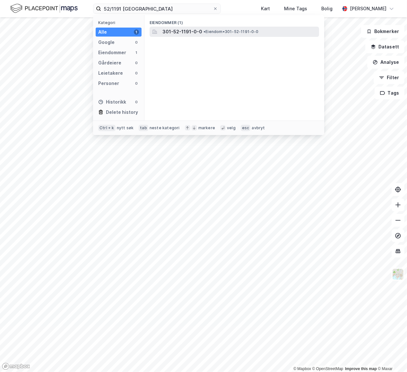
click at [181, 33] on span "301-52-1191-0-0" at bounding box center [182, 32] width 40 height 8
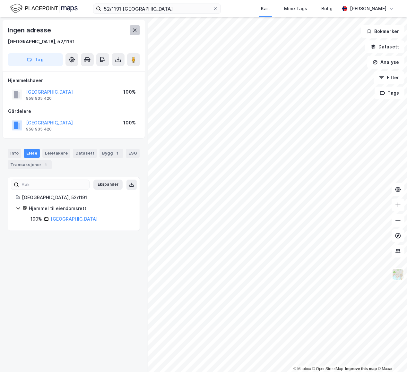
click at [134, 29] on icon at bounding box center [135, 30] width 4 height 3
click at [17, 155] on div "Info" at bounding box center [14, 153] width 13 height 9
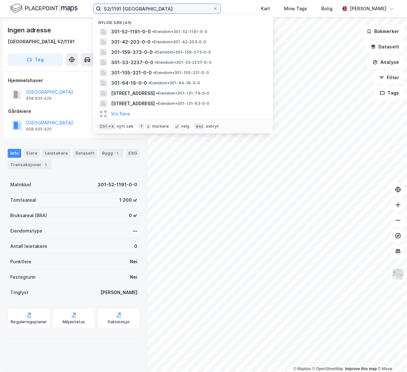
drag, startPoint x: 121, startPoint y: 9, endPoint x: 3, endPoint y: 14, distance: 117.6
click at [56, 11] on div "52/1191 [GEOGRAPHIC_DATA] Nylige søk [PHONE_NUMBER] • Eiendom • 301-52-1191-0-0…" at bounding box center [203, 8] width 407 height 17
click at [119, 9] on input "52/1191 [GEOGRAPHIC_DATA]" at bounding box center [157, 9] width 112 height 10
drag, startPoint x: 122, startPoint y: 8, endPoint x: 78, endPoint y: 10, distance: 43.7
click at [78, 10] on div "52/1191 [GEOGRAPHIC_DATA] Nylige søk [PHONE_NUMBER] • Eiendom • 301-52-1191-0-0…" at bounding box center [203, 8] width 407 height 17
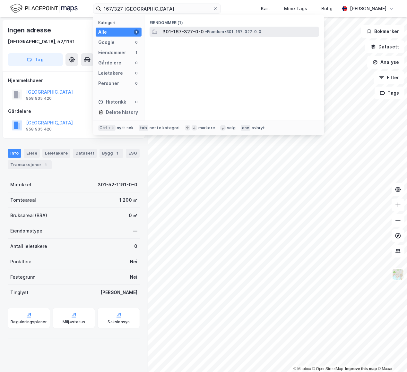
click at [253, 34] on span "• Eiendom • 301-167-327-0-0" at bounding box center [233, 31] width 56 height 5
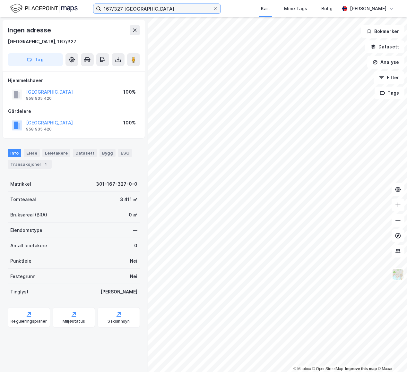
click at [122, 8] on input "167/327 [GEOGRAPHIC_DATA]" at bounding box center [157, 9] width 112 height 10
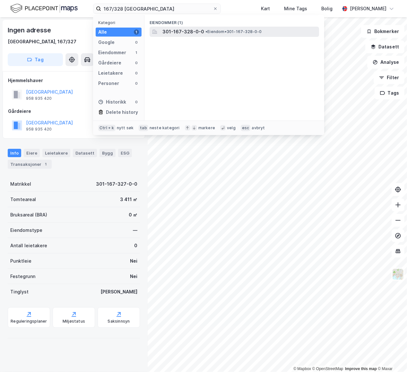
click at [201, 28] on div "301-167-328-0-0 • Eiendom • 301-167-328-0-0" at bounding box center [239, 32] width 155 height 8
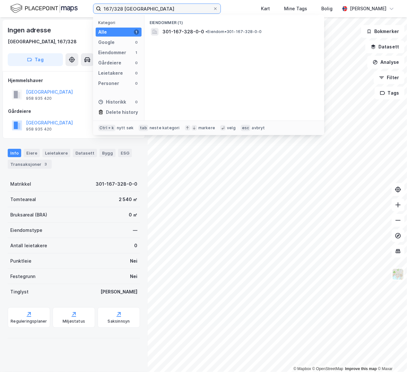
drag, startPoint x: 121, startPoint y: 8, endPoint x: 66, endPoint y: 0, distance: 55.4
click at [68, 4] on div "167/328 oslo Kategori Alle 1 Google 0 Eiendommer 1 Gårdeiere 0 Leietakere 0 Per…" at bounding box center [203, 8] width 407 height 17
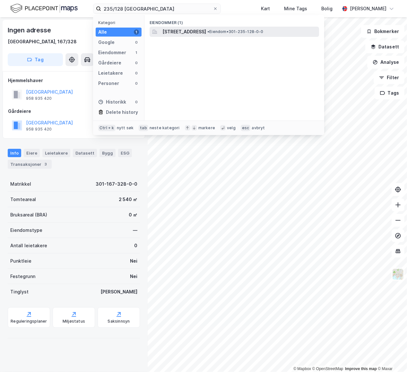
click at [260, 29] on div "[STREET_ADDRESS] • Eiendom • 301-235-128-0-0" at bounding box center [239, 32] width 155 height 8
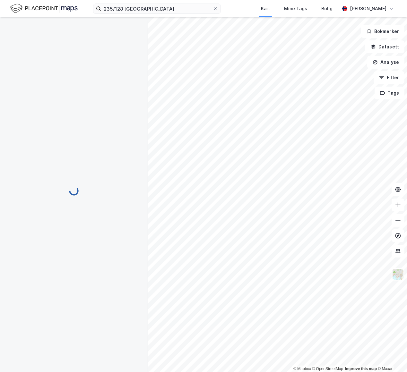
scroll to position [1, 0]
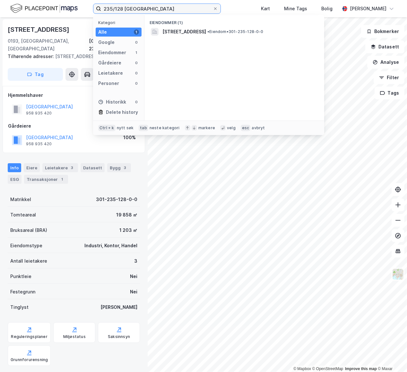
drag, startPoint x: 122, startPoint y: 8, endPoint x: 86, endPoint y: 6, distance: 36.0
click at [87, 8] on div "235/128 oslo Kategori Alle 1 Google 0 Eiendommer 1 Gårdeiere 0 Leietakere 0 Per…" at bounding box center [203, 8] width 407 height 17
type input "999/176 [GEOGRAPHIC_DATA]"
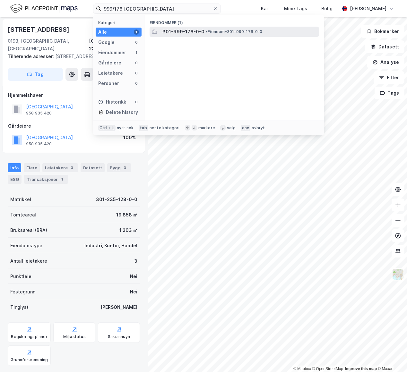
click at [184, 34] on span "301-999-176-0-0" at bounding box center [183, 32] width 42 height 8
